Goal: Transaction & Acquisition: Purchase product/service

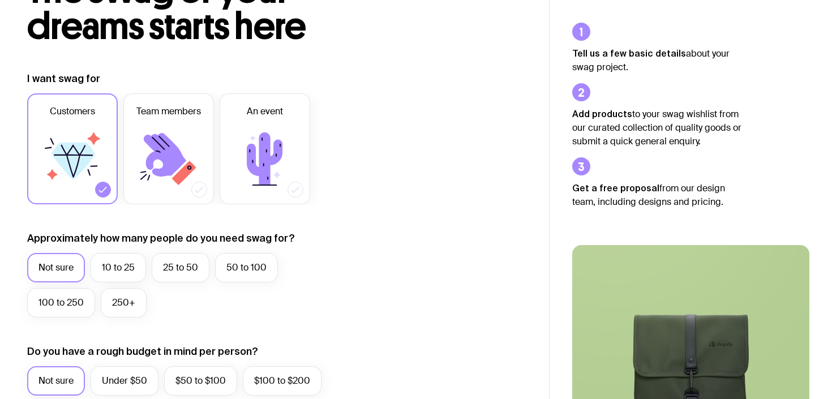
scroll to position [100, 0]
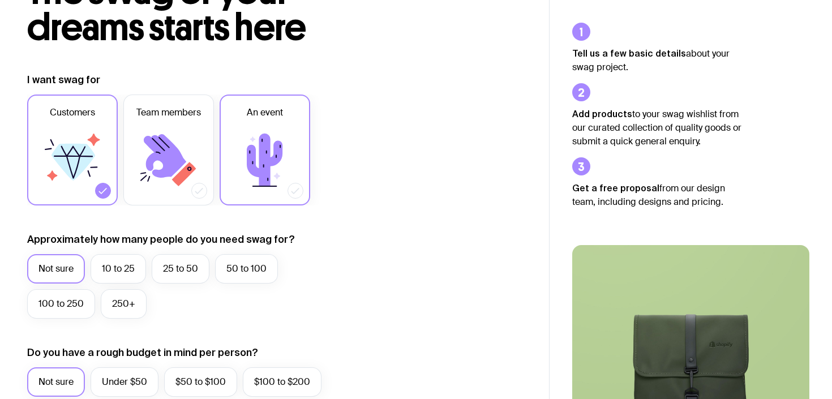
click at [268, 192] on icon at bounding box center [265, 160] width 68 height 68
click at [0, 0] on input "An event" at bounding box center [0, 0] width 0 height 0
click at [198, 191] on icon at bounding box center [199, 190] width 11 height 11
click at [0, 0] on input "Team members" at bounding box center [0, 0] width 0 height 0
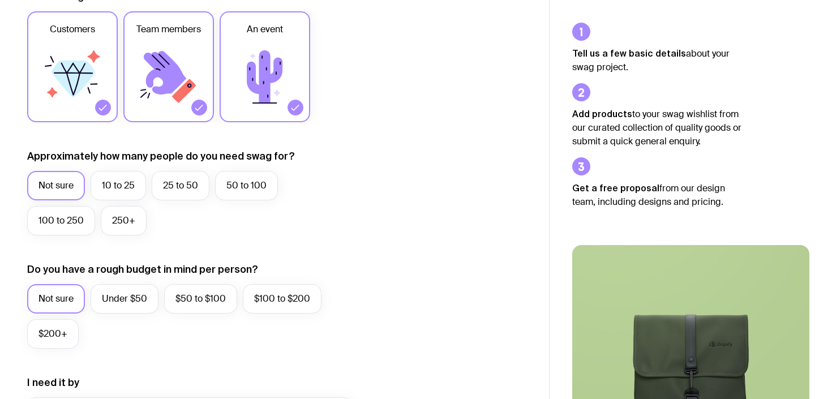
scroll to position [199, 0]
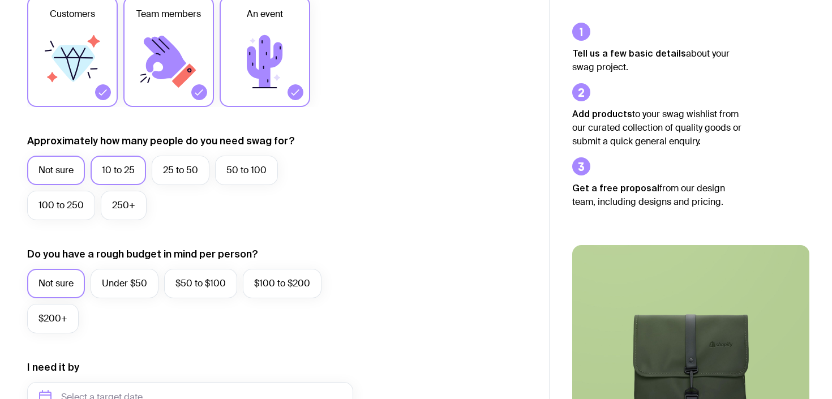
click at [135, 179] on label "10 to 25" at bounding box center [118, 170] width 55 height 29
click at [0, 0] on input "10 to 25" at bounding box center [0, 0] width 0 height 0
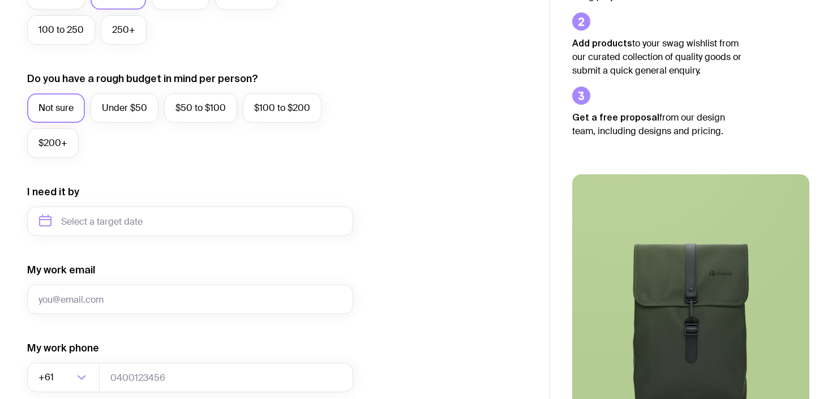
scroll to position [433, 0]
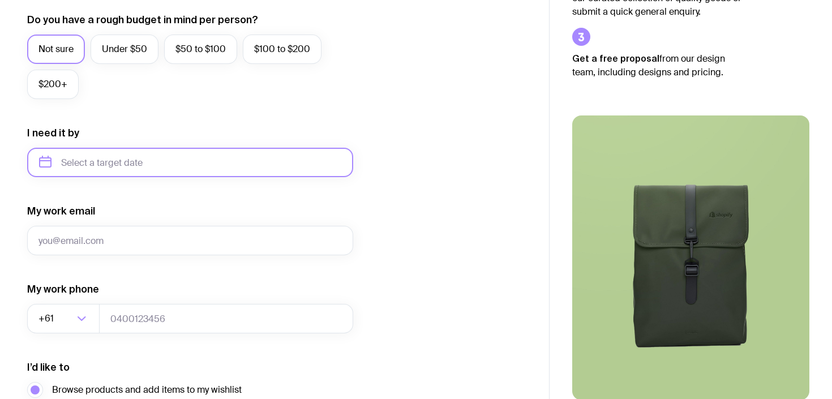
click at [123, 166] on input "text" at bounding box center [190, 162] width 326 height 29
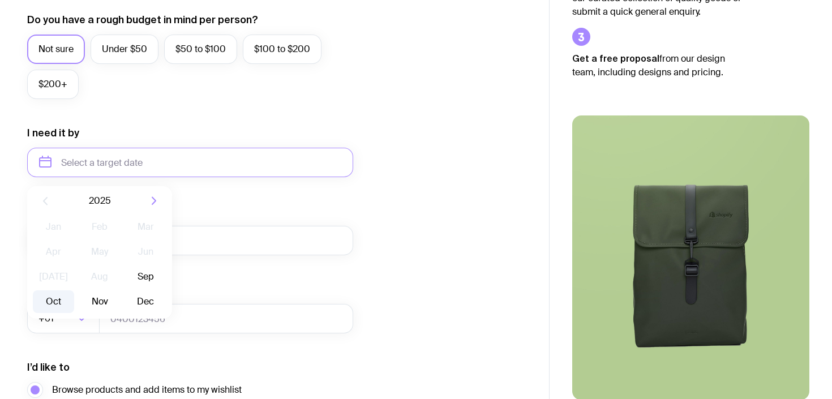
click at [79, 299] on button "Oct" at bounding box center [99, 301] width 41 height 23
type input "[DATE]"
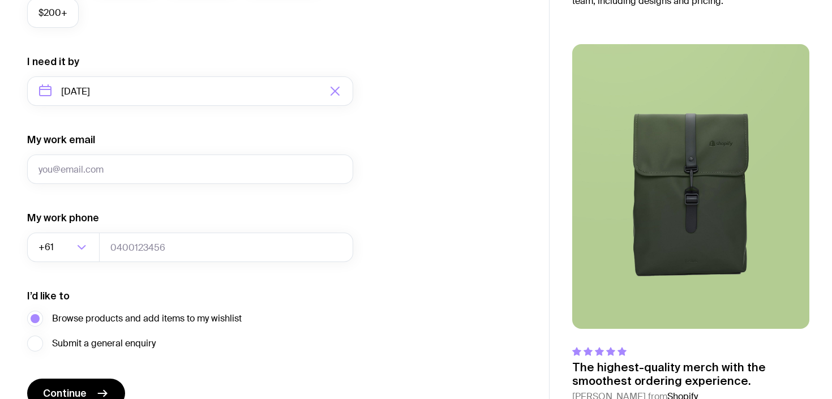
scroll to position [524, 0]
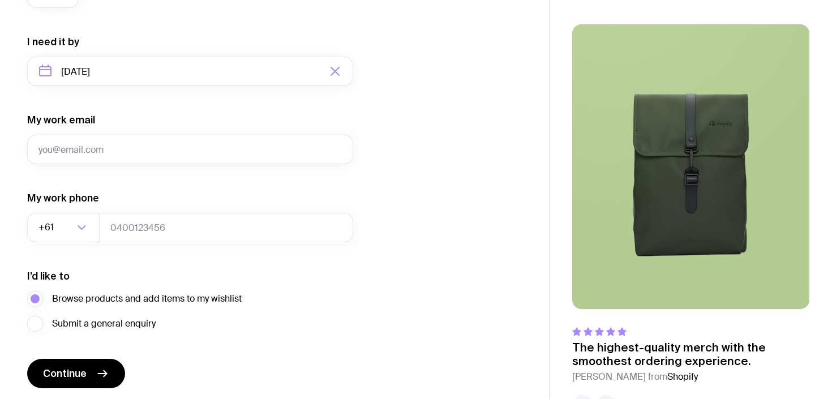
click at [98, 164] on form "I want swag for Customers Team members An event Approximately how many people d…" at bounding box center [190, 18] width 326 height 739
click at [96, 158] on input "My work email" at bounding box center [190, 149] width 326 height 29
type input "[PERSON_NAME][EMAIL_ADDRESS][DOMAIN_NAME]"
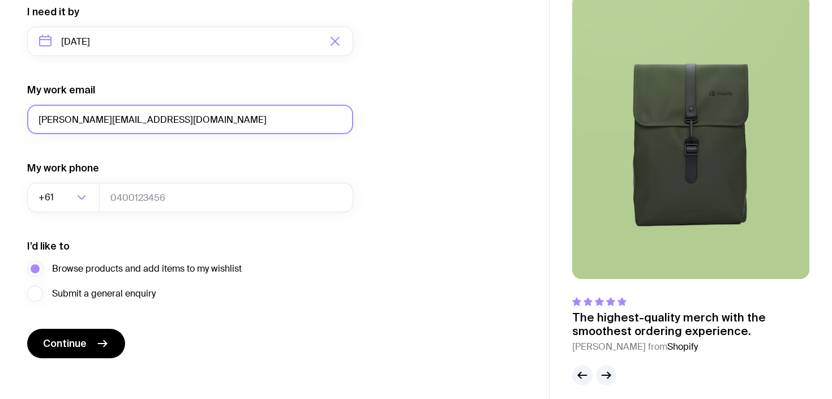
scroll to position [563, 0]
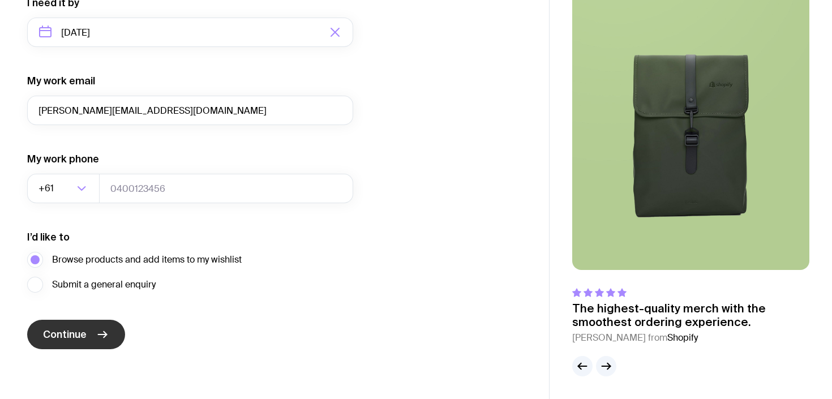
click at [102, 340] on icon "submit" at bounding box center [103, 335] width 14 height 14
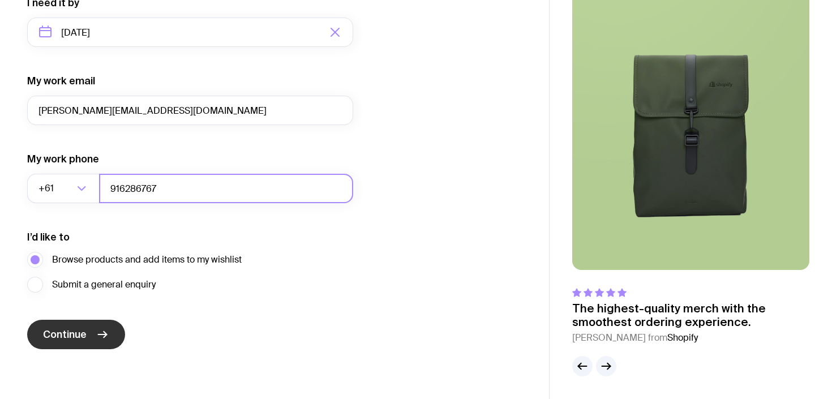
type input "916286767"
click at [71, 339] on span "Continue" at bounding box center [65, 335] width 44 height 14
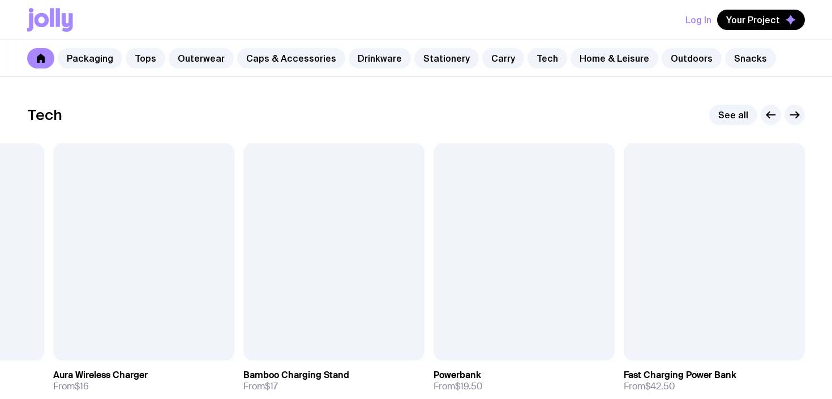
scroll to position [2729, 0]
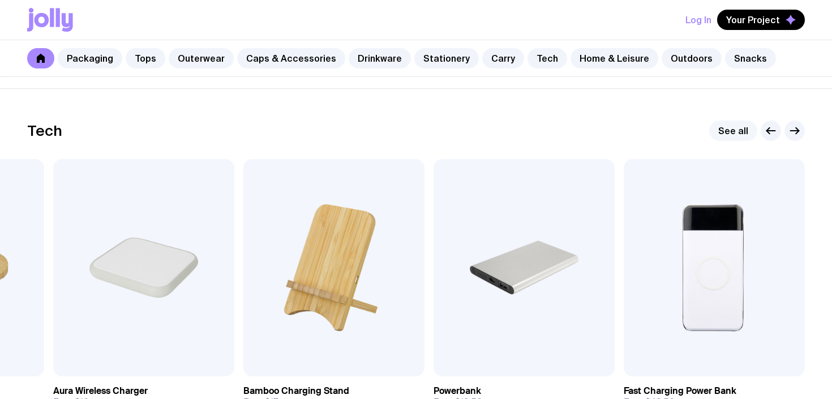
click at [729, 135] on link "See all" at bounding box center [733, 131] width 48 height 20
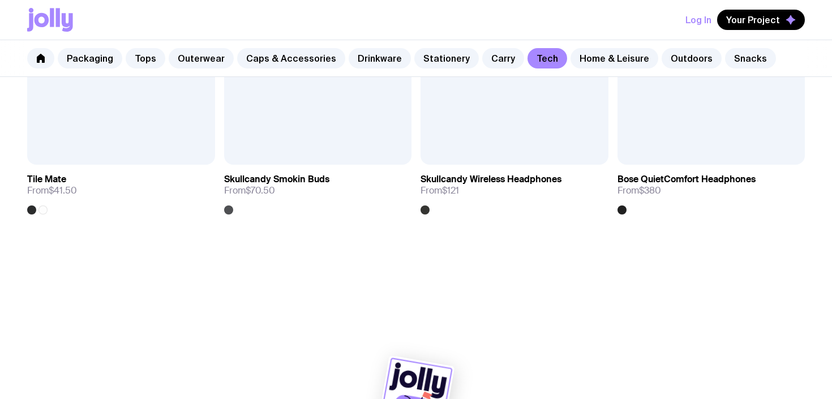
scroll to position [2230, 0]
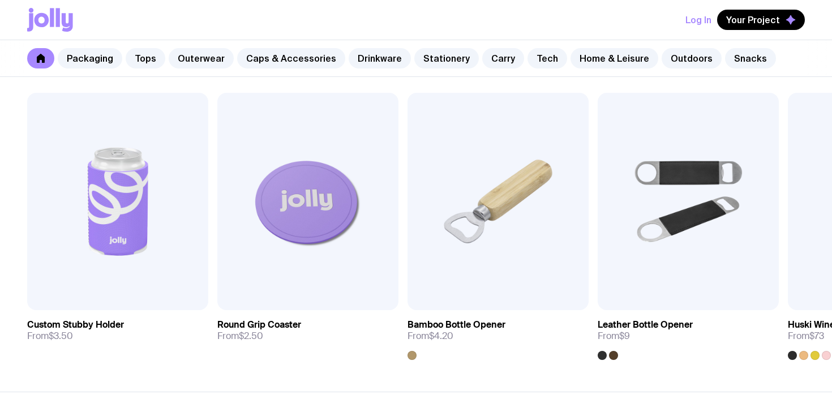
scroll to position [3028, 0]
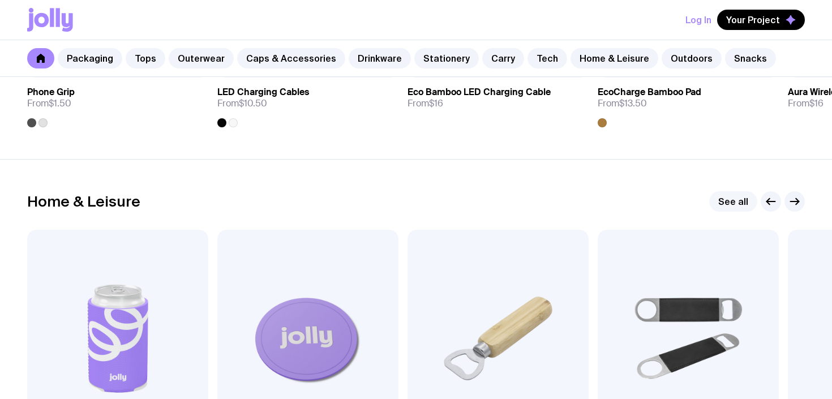
click at [724, 208] on link "See all" at bounding box center [733, 201] width 48 height 20
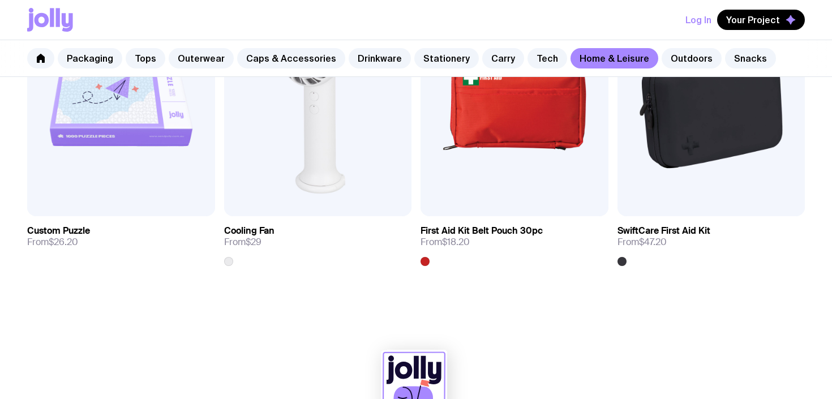
scroll to position [2541, 0]
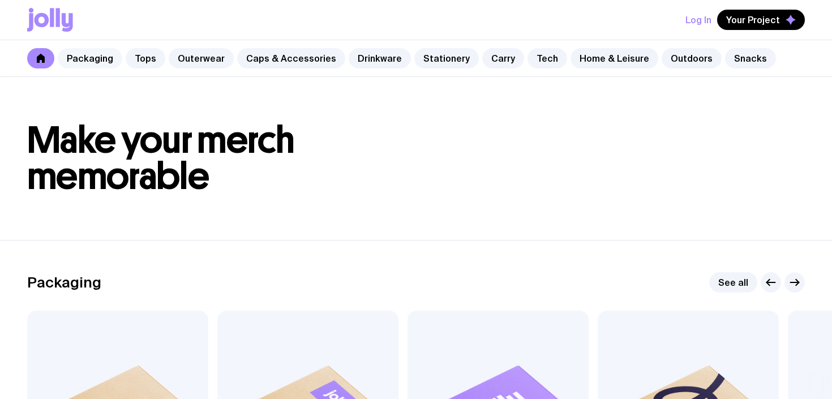
click at [95, 61] on link "Packaging" at bounding box center [90, 58] width 65 height 20
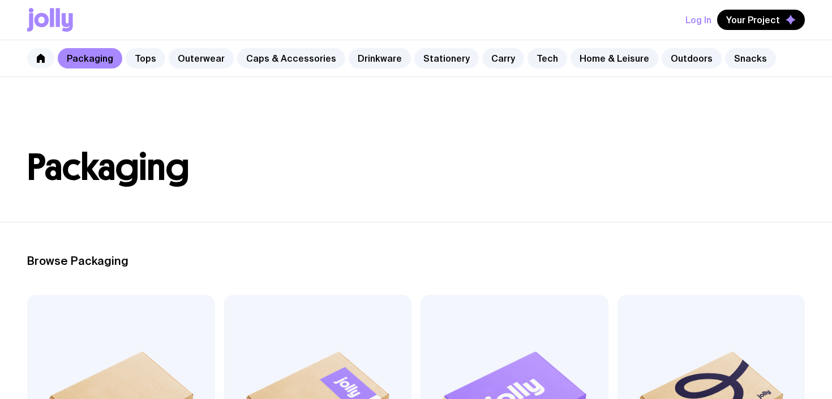
click at [50, 58] on link at bounding box center [40, 58] width 27 height 20
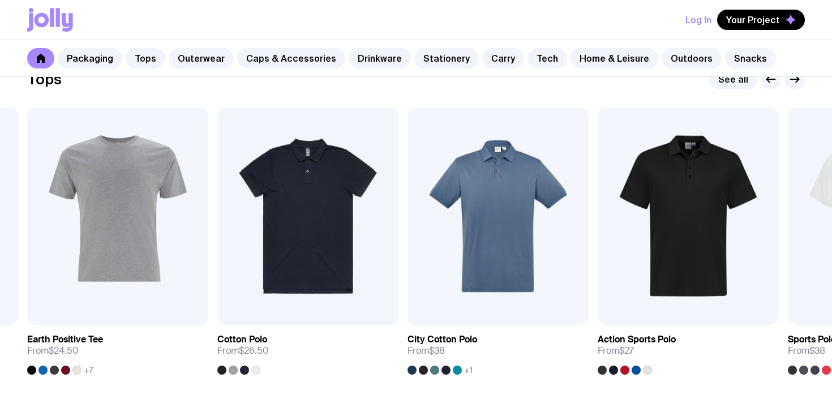
scroll to position [565, 0]
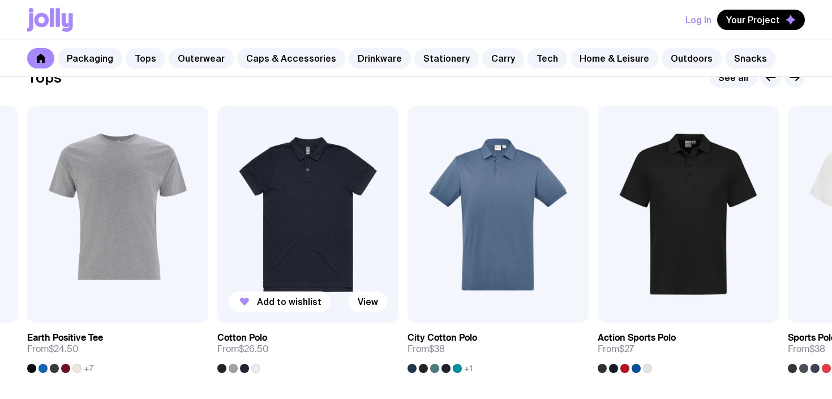
click at [355, 230] on img at bounding box center [307, 214] width 181 height 217
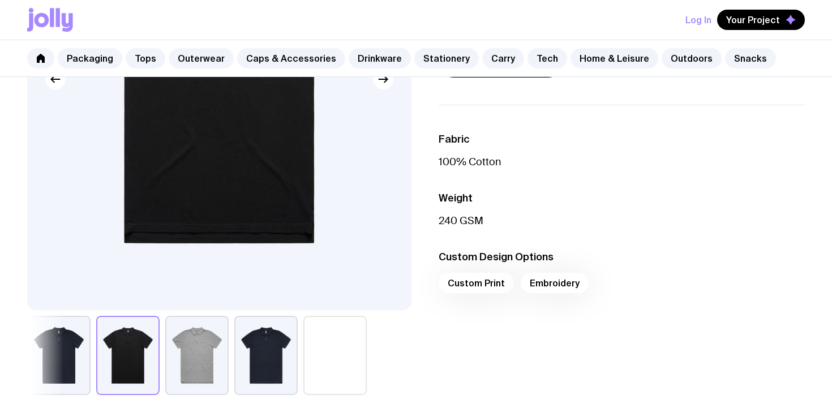
scroll to position [237, 0]
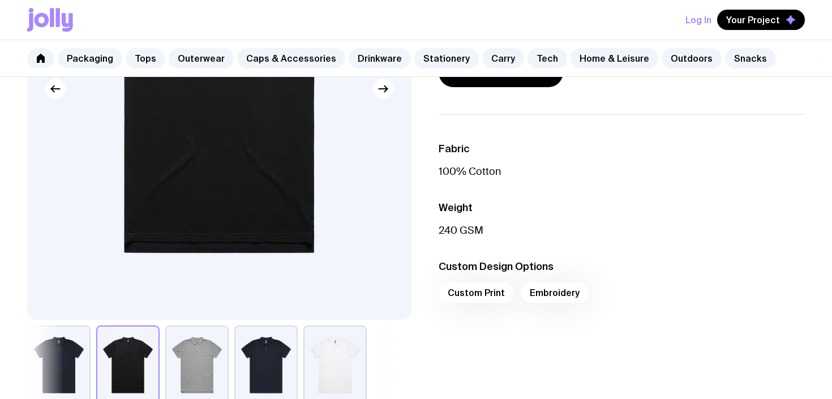
click at [540, 292] on div "Custom Print Embroidery" at bounding box center [622, 295] width 366 height 27
click at [563, 295] on div "Custom Print Embroidery" at bounding box center [622, 295] width 366 height 27
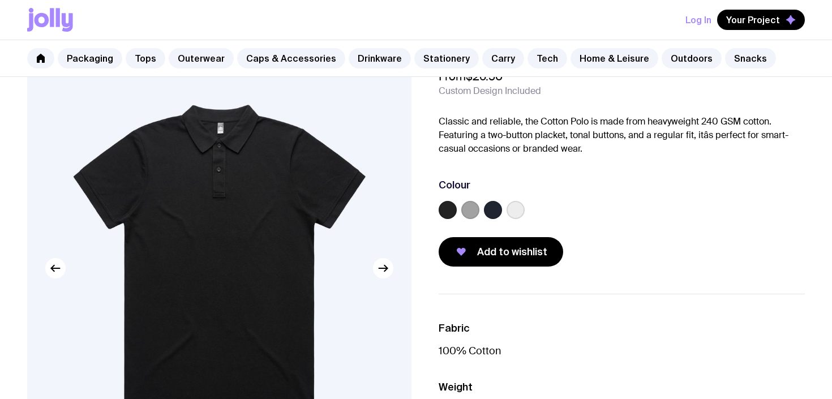
scroll to position [0, 0]
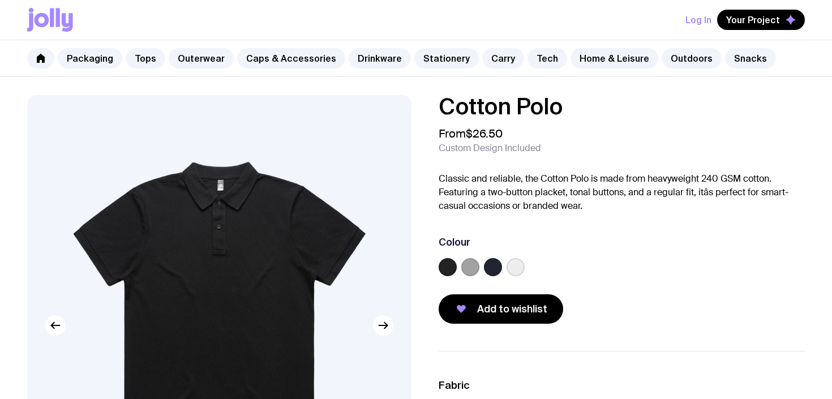
click at [699, 22] on button "Log In" at bounding box center [698, 20] width 26 height 20
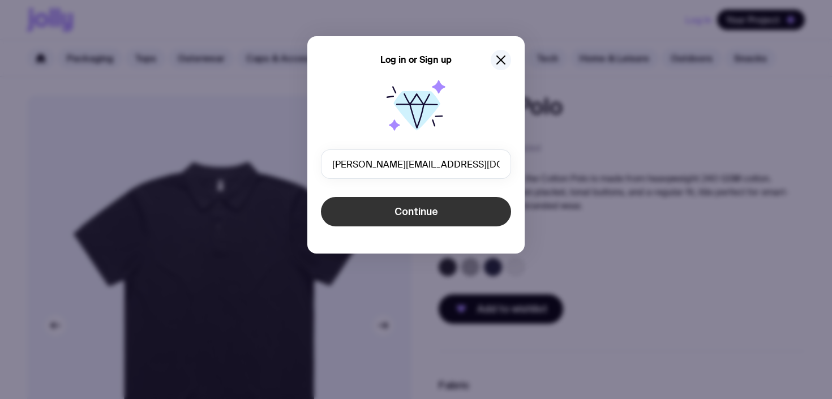
click at [419, 221] on button "Continue" at bounding box center [416, 211] width 190 height 29
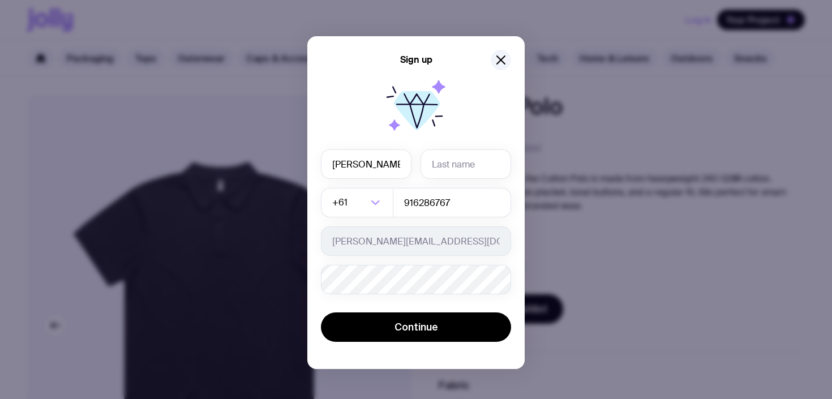
type input "[PERSON_NAME]"
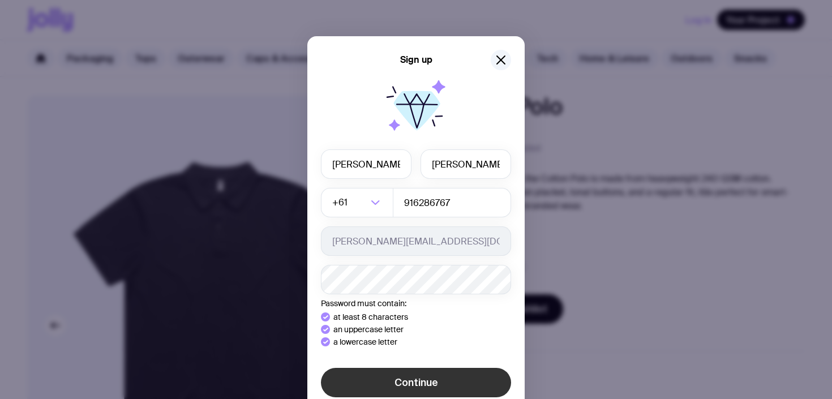
click at [477, 393] on div "Sign up [PERSON_NAME] +61 Loading... 916286767 [PERSON_NAME][EMAIL_ADDRESS][DOM…" at bounding box center [415, 230] width 217 height 388
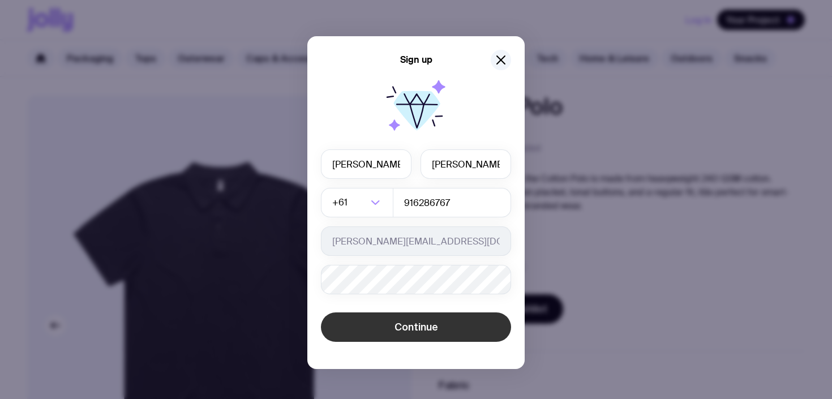
click at [435, 325] on span "Continue" at bounding box center [416, 327] width 44 height 14
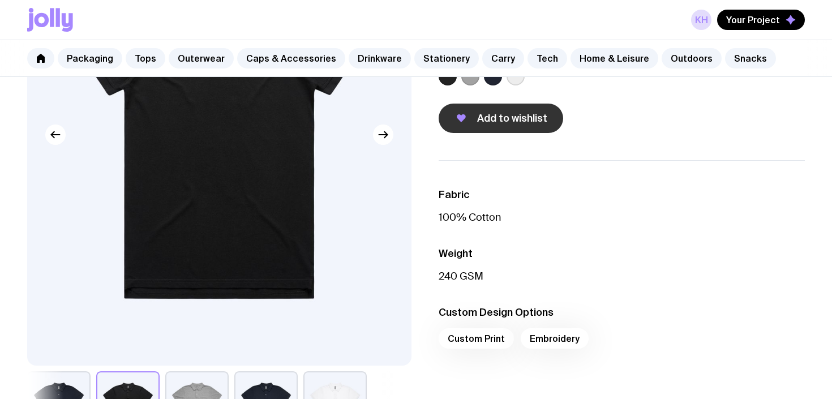
scroll to position [271, 0]
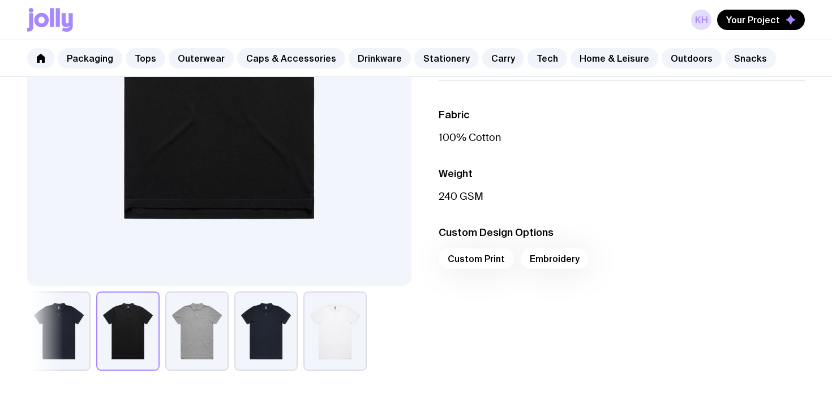
click at [542, 261] on div "Custom Print Embroidery" at bounding box center [622, 261] width 366 height 27
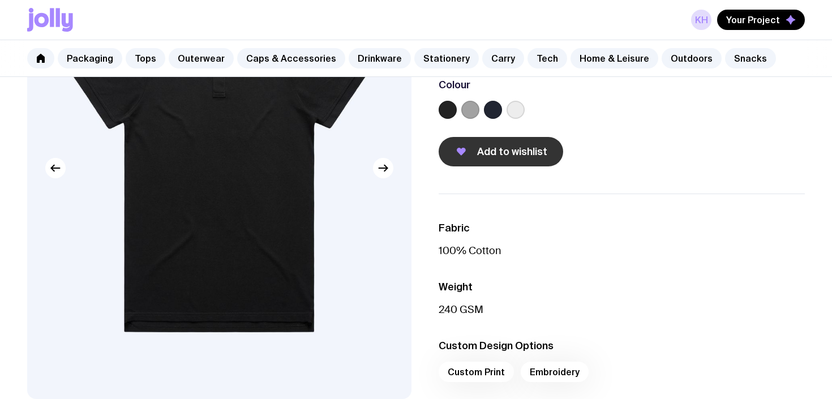
click at [531, 154] on span "Add to wishlist" at bounding box center [512, 152] width 70 height 14
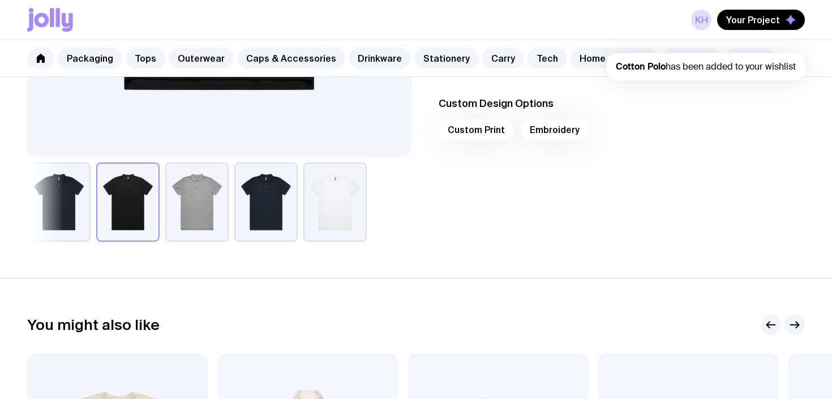
scroll to position [0, 0]
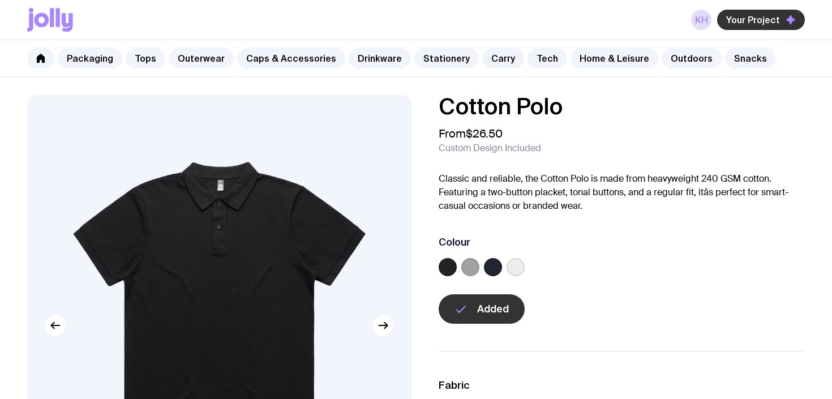
click at [742, 25] on button "Your Project" at bounding box center [761, 20] width 88 height 20
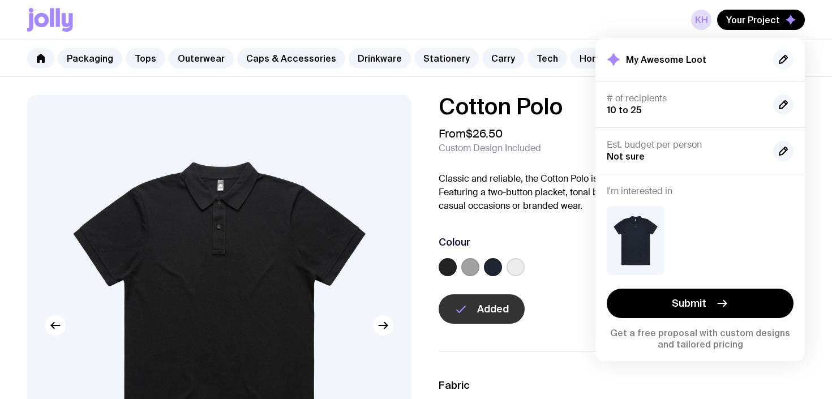
click at [783, 60] on icon "button" at bounding box center [783, 60] width 14 height 14
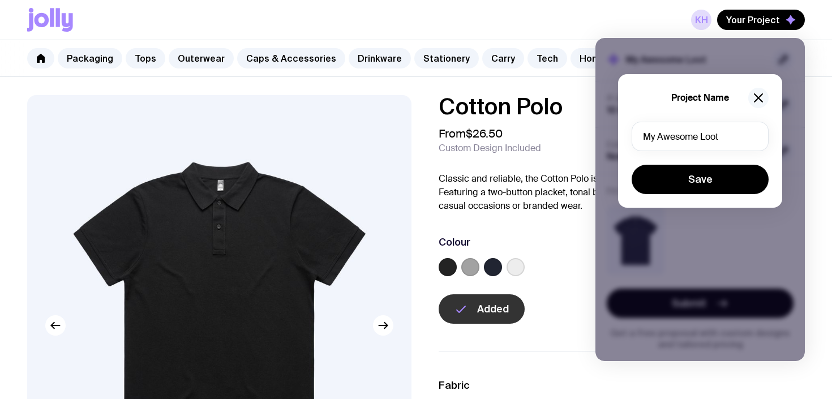
click at [759, 97] on icon "button" at bounding box center [758, 98] width 8 height 8
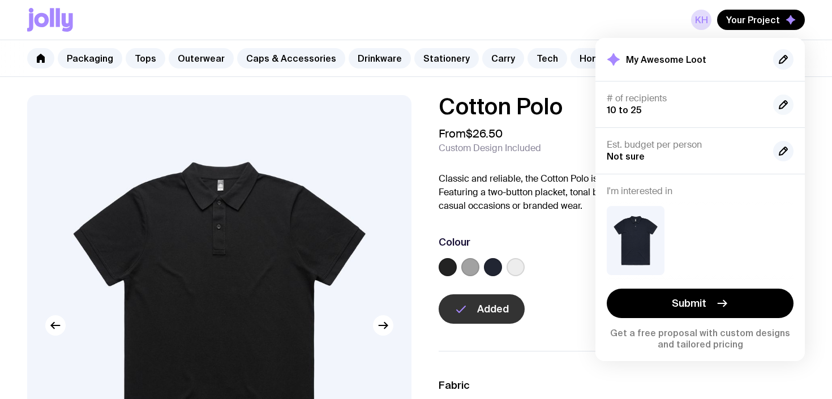
click at [788, 100] on icon "button" at bounding box center [783, 105] width 14 height 14
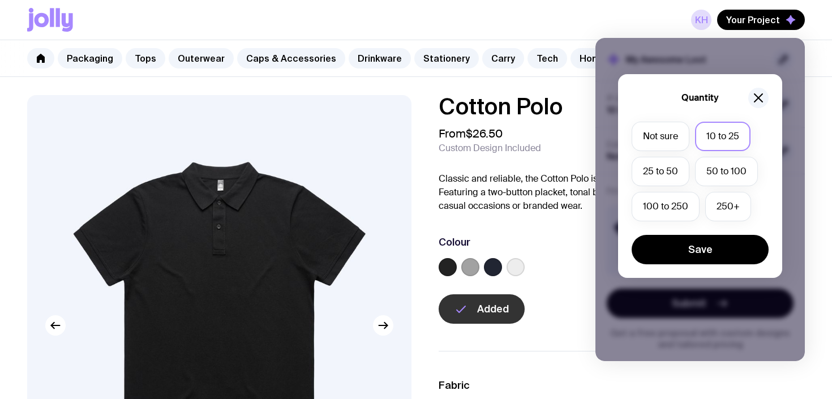
click at [769, 96] on div "Quantity Not sure 10 to 25 25 to 50 50 to 100 100 to 250 250+ Save" at bounding box center [700, 176] width 164 height 204
click at [764, 96] on icon "button" at bounding box center [759, 98] width 14 height 14
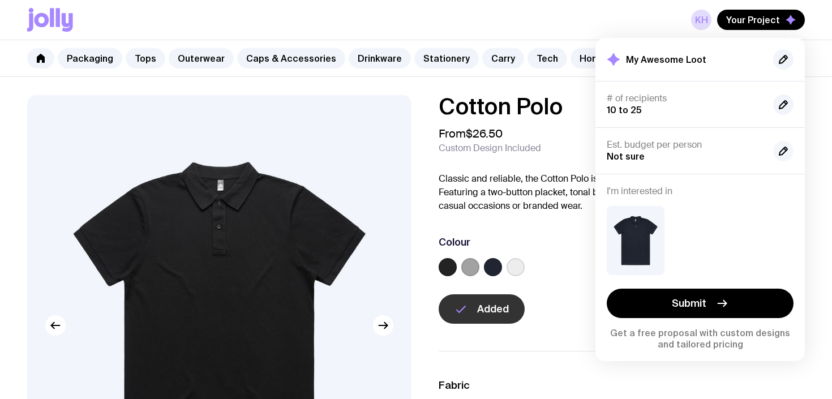
click at [775, 148] on button "button" at bounding box center [783, 151] width 20 height 20
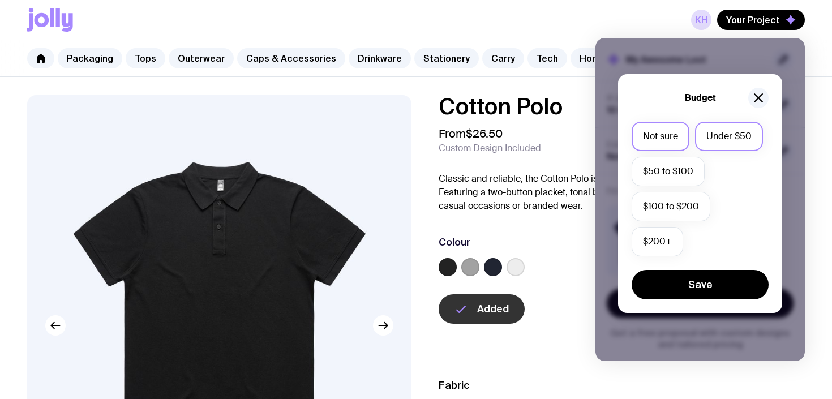
click at [722, 130] on label "Under $50" at bounding box center [729, 136] width 68 height 29
click at [0, 0] on input "Under $50" at bounding box center [0, 0] width 0 height 0
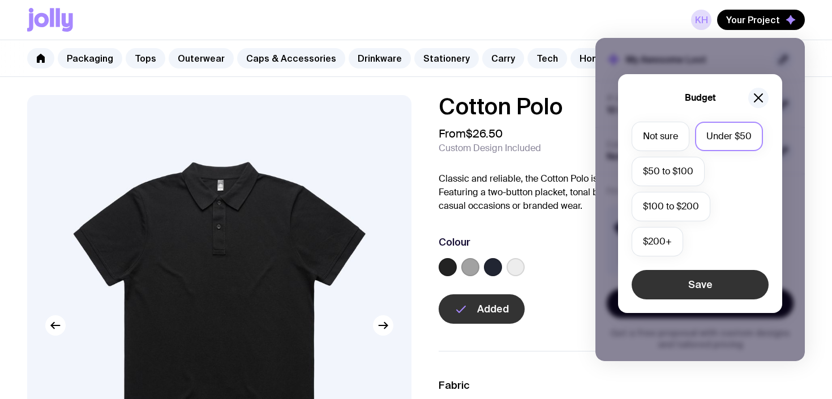
click at [703, 281] on button "Save" at bounding box center [700, 284] width 137 height 29
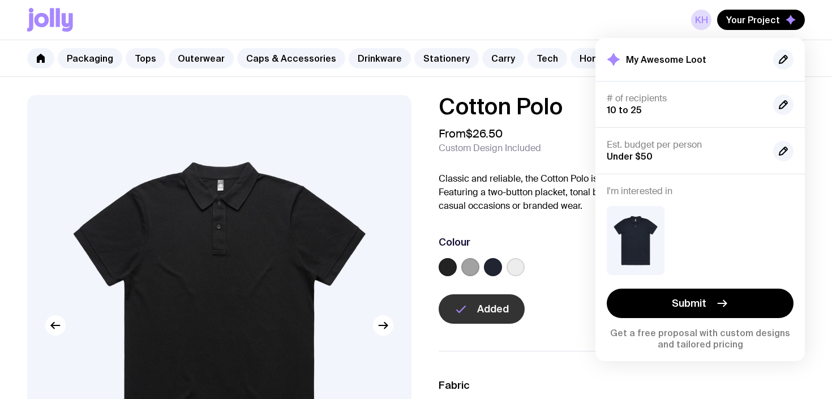
scroll to position [239, 0]
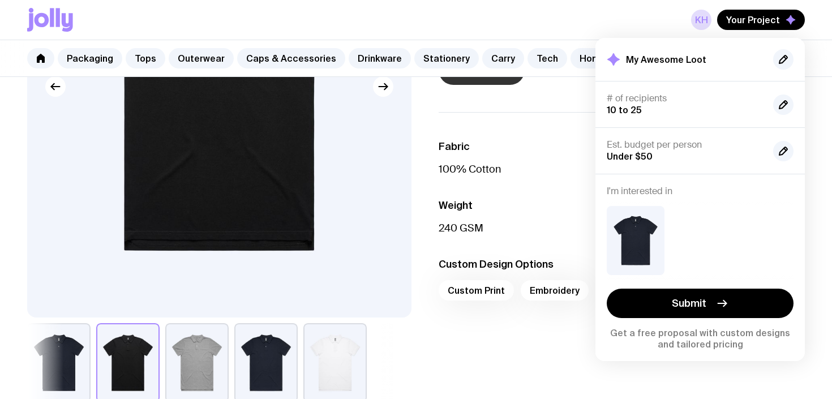
click at [565, 230] on p "240 GSM" at bounding box center [622, 228] width 366 height 14
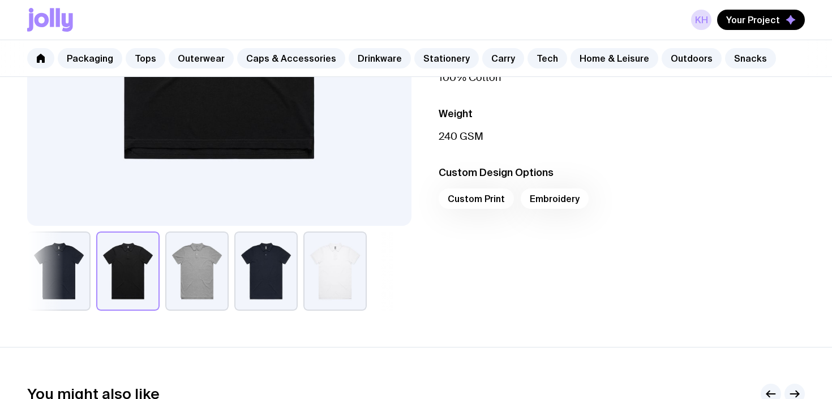
scroll to position [0, 0]
